Goal: Use online tool/utility: Utilize a website feature to perform a specific function

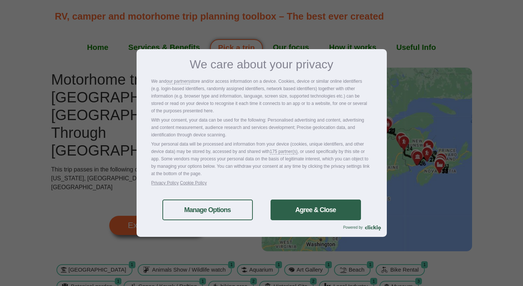
click at [310, 212] on link "Agree & Close" at bounding box center [315, 209] width 90 height 21
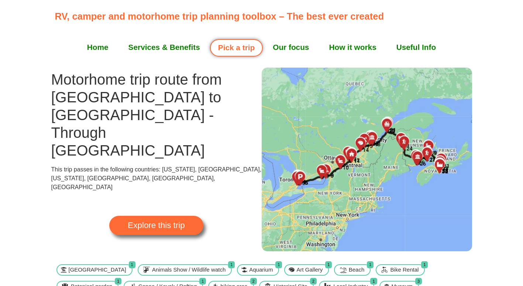
click at [153, 221] on span "Explore this trip" at bounding box center [156, 225] width 57 height 8
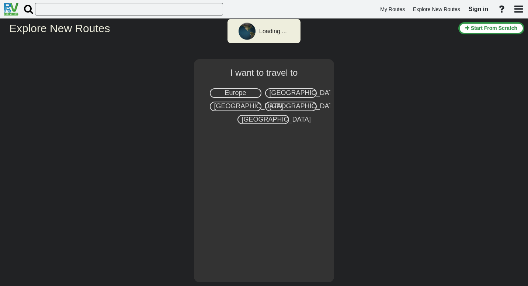
select select "number:8"
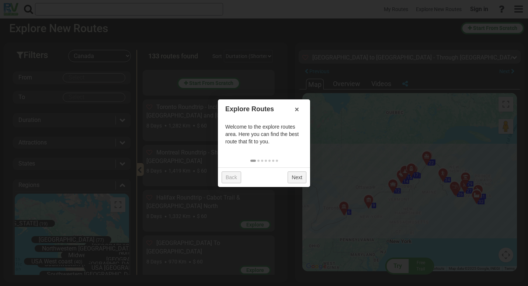
scroll to position [1137, 0]
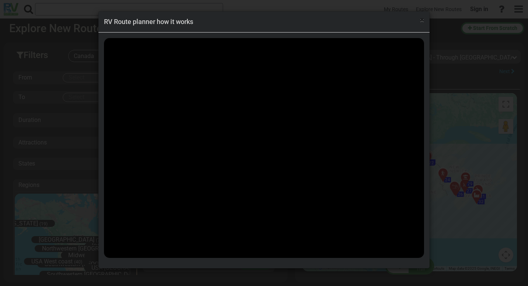
click at [422, 19] on span "×" at bounding box center [422, 19] width 4 height 9
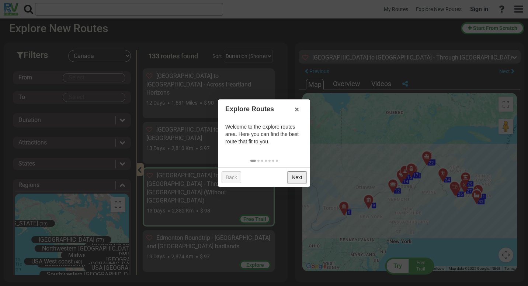
click at [297, 178] on link "Next" at bounding box center [297, 177] width 19 height 12
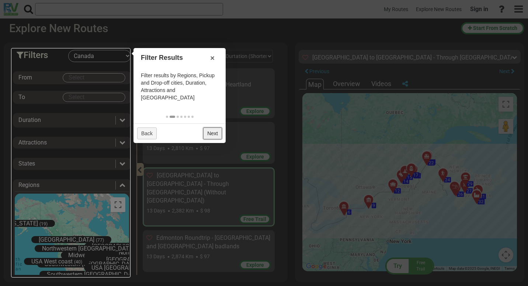
click at [208, 127] on link "Next" at bounding box center [212, 133] width 19 height 12
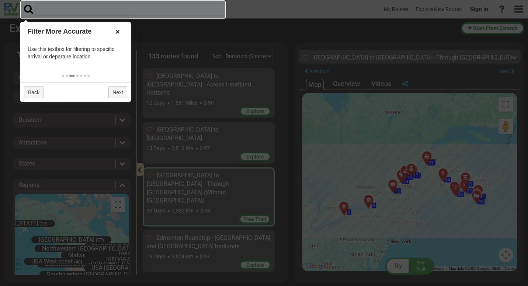
click at [118, 34] on link "×" at bounding box center [118, 31] width 12 height 13
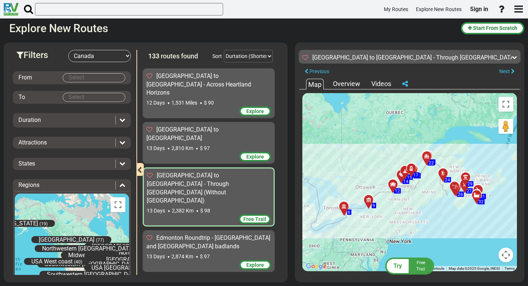
click at [249, 216] on span "Free Trail" at bounding box center [254, 219] width 23 height 6
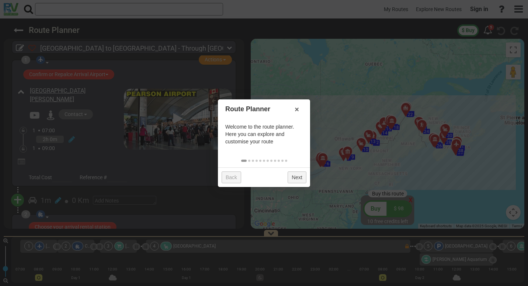
click at [288, 111] on div "Route Planner ×" at bounding box center [264, 107] width 92 height 16
click at [296, 111] on link "×" at bounding box center [297, 109] width 12 height 13
